Goal: Navigation & Orientation: Go to known website

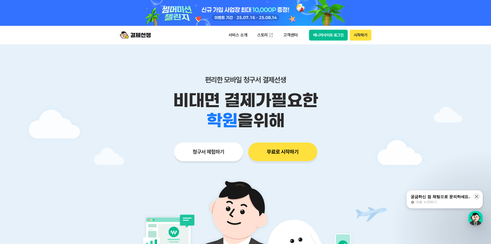
click at [328, 36] on button "매니저사이트 로그인" at bounding box center [328, 35] width 39 height 11
